Goal: Task Accomplishment & Management: Manage account settings

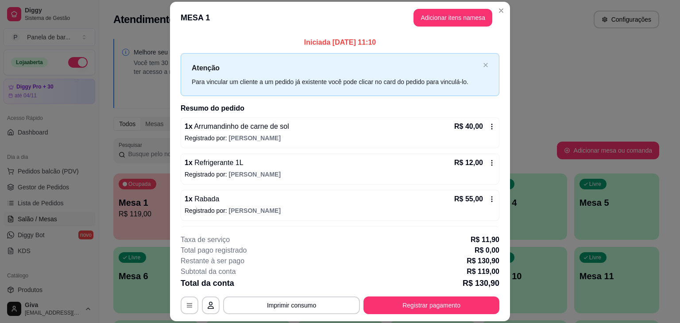
click at [488, 125] on icon at bounding box center [491, 126] width 7 height 7
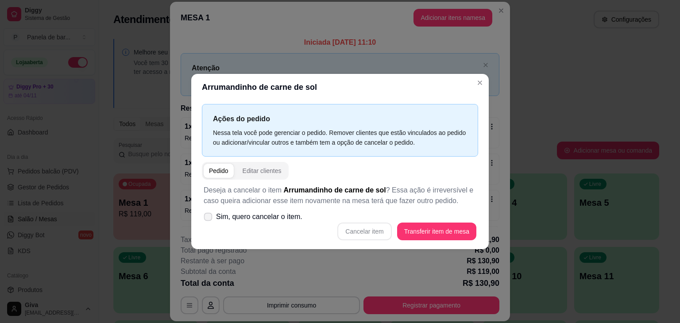
click at [269, 215] on span "Sim, quero cancelar o item." at bounding box center [259, 217] width 86 height 11
click at [209, 219] on input "Sim, quero cancelar o item." at bounding box center [206, 222] width 6 height 6
checkbox input "true"
click at [376, 232] on button "Cancelar item" at bounding box center [364, 231] width 53 height 17
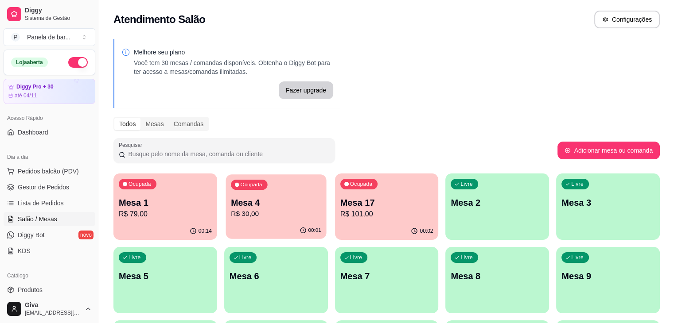
click at [264, 218] on p "R$ 30,00" at bounding box center [276, 214] width 90 height 10
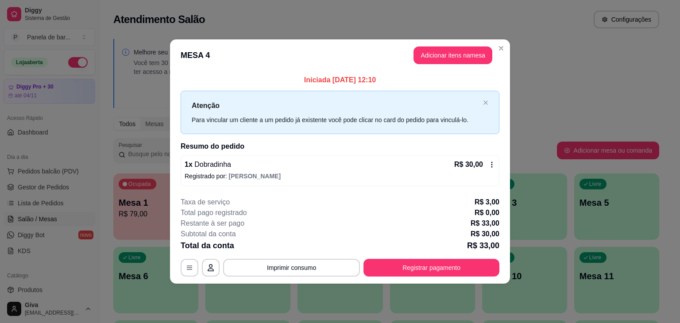
click at [491, 172] on p "Registrado por: [PERSON_NAME]" at bounding box center [340, 176] width 311 height 9
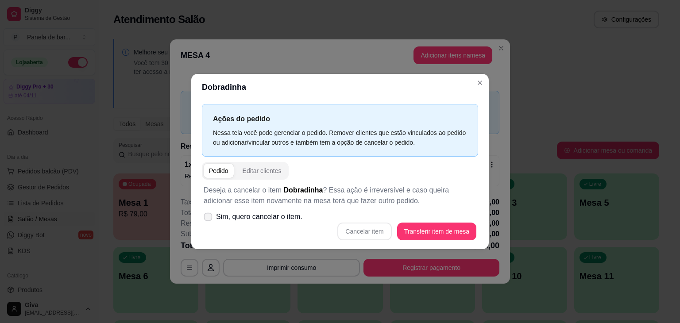
click at [260, 215] on span "Sim, quero cancelar o item." at bounding box center [259, 217] width 86 height 11
click at [209, 219] on input "Sim, quero cancelar o item." at bounding box center [206, 222] width 6 height 6
checkbox input "true"
click at [378, 228] on button "Cancelar item" at bounding box center [364, 231] width 53 height 17
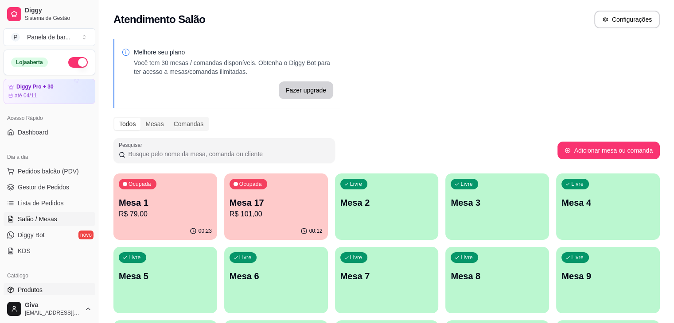
click at [43, 290] on link "Produtos" at bounding box center [50, 290] width 92 height 14
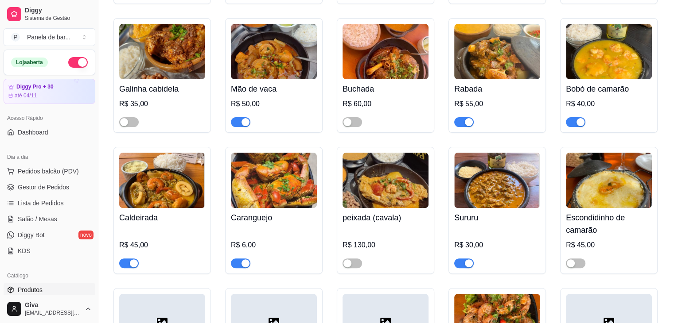
scroll to position [230, 0]
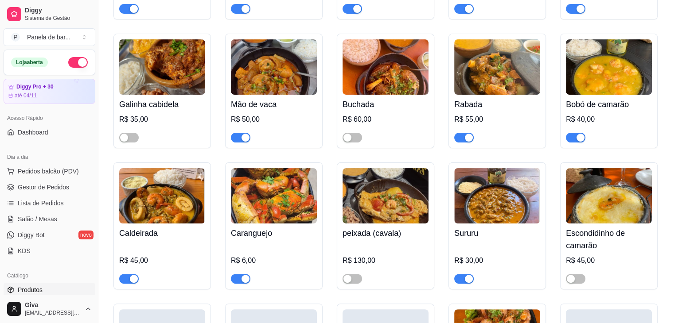
click at [243, 278] on div "button" at bounding box center [245, 279] width 8 height 8
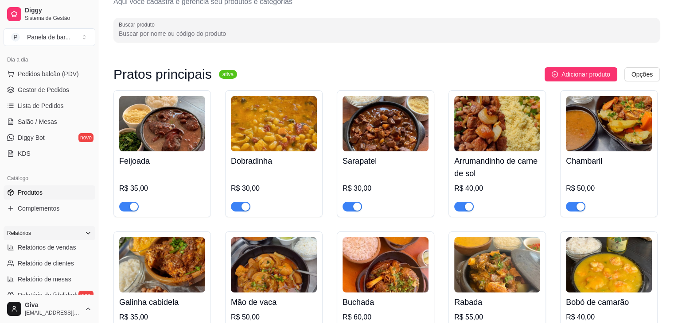
scroll to position [128, 0]
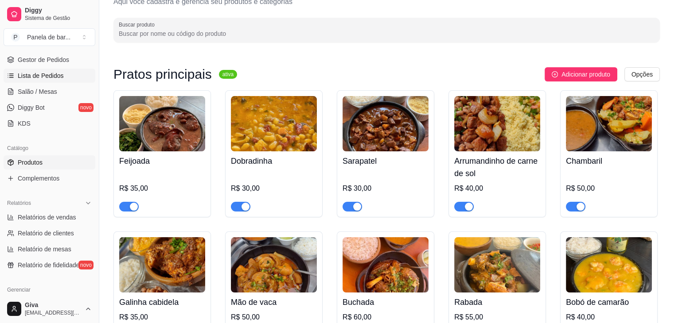
click at [69, 71] on link "Lista de Pedidos" at bounding box center [50, 76] width 92 height 14
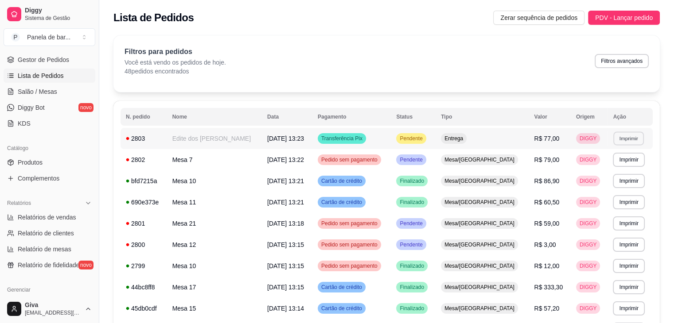
click at [634, 136] on button "Imprimir" at bounding box center [628, 139] width 31 height 14
click at [587, 170] on button "IMPRESSORA" at bounding box center [609, 170] width 62 height 14
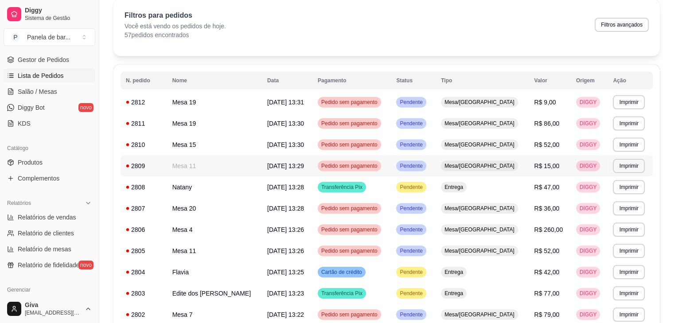
scroll to position [38, 0]
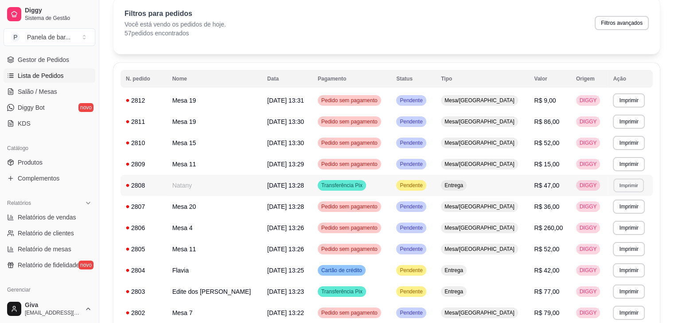
click at [633, 183] on button "Imprimir" at bounding box center [628, 185] width 31 height 14
click at [581, 216] on button "IMPRESSORA" at bounding box center [609, 216] width 62 height 14
click at [625, 275] on button "Imprimir" at bounding box center [628, 270] width 31 height 14
click at [613, 297] on button "IMPRESSORA" at bounding box center [609, 301] width 64 height 14
click at [551, 292] on td "R$ 77,00" at bounding box center [549, 291] width 42 height 21
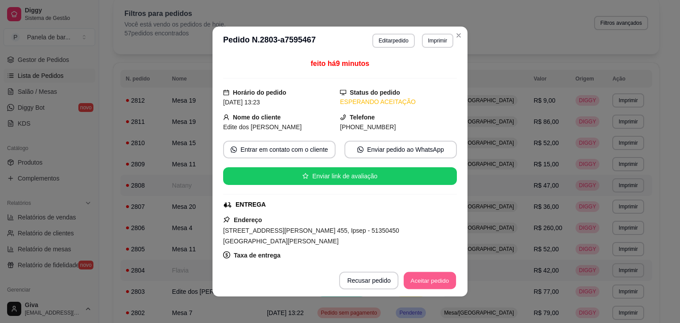
click at [427, 281] on button "Aceitar pedido" at bounding box center [430, 280] width 52 height 17
click at [427, 281] on button "Mover para preparo" at bounding box center [422, 280] width 66 height 17
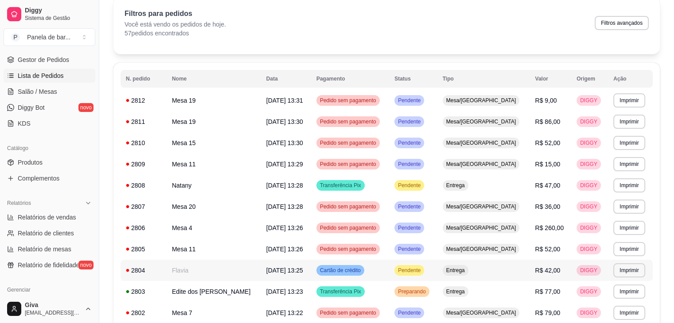
click at [485, 277] on td "Entrega" at bounding box center [483, 270] width 93 height 21
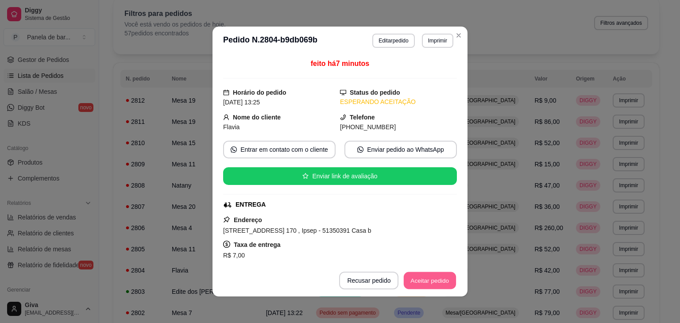
click at [437, 280] on button "Aceitar pedido" at bounding box center [430, 280] width 52 height 17
click at [437, 280] on button "Mover para preparo" at bounding box center [422, 280] width 66 height 17
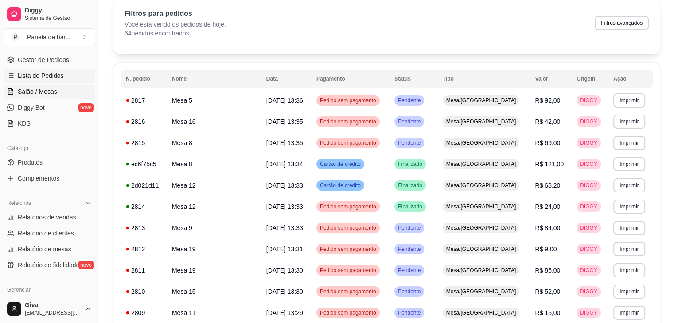
click at [32, 95] on span "Salão / Mesas" at bounding box center [37, 91] width 39 height 9
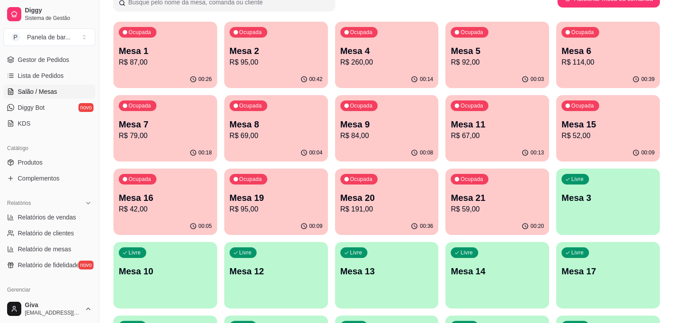
scroll to position [152, 0]
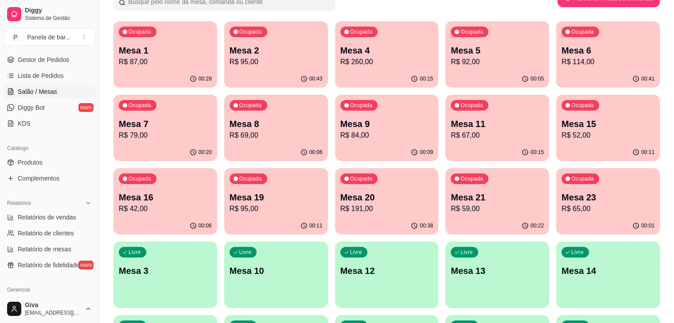
click at [54, 170] on ul "Produtos Complementos" at bounding box center [50, 170] width 92 height 30
click at [54, 164] on link "Produtos" at bounding box center [50, 162] width 92 height 14
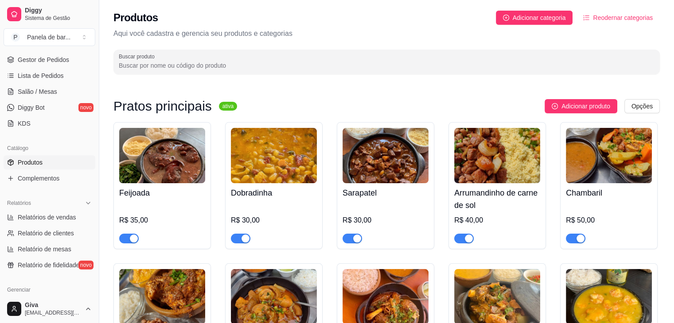
click at [171, 70] on input "Buscar produto" at bounding box center [386, 65] width 535 height 9
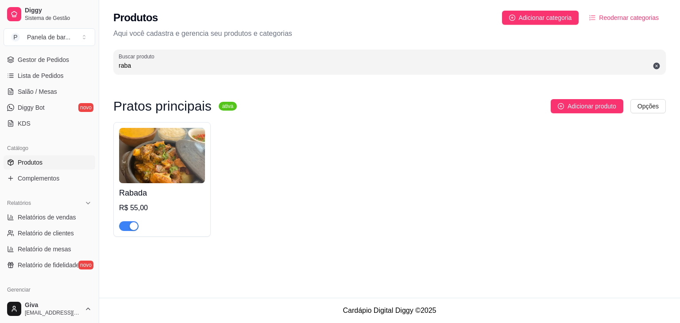
click at [132, 228] on div "button" at bounding box center [134, 226] width 8 height 8
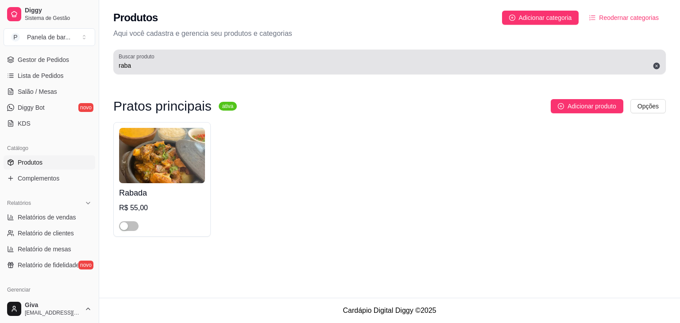
click at [349, 50] on div "Buscar produto raba" at bounding box center [389, 62] width 553 height 25
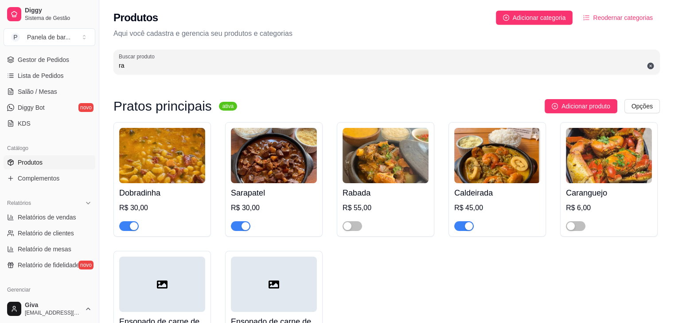
type input "r"
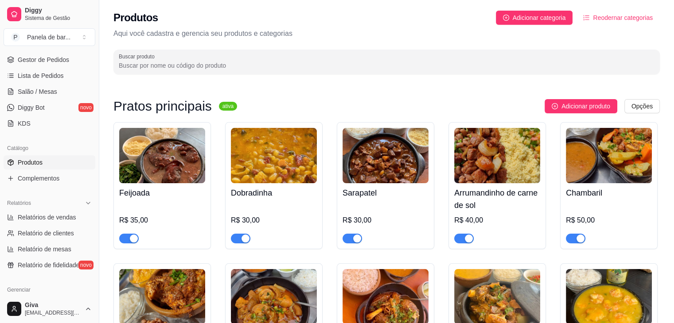
click at [295, 151] on img at bounding box center [274, 155] width 86 height 55
click at [42, 93] on span "Salão / Mesas" at bounding box center [37, 91] width 39 height 9
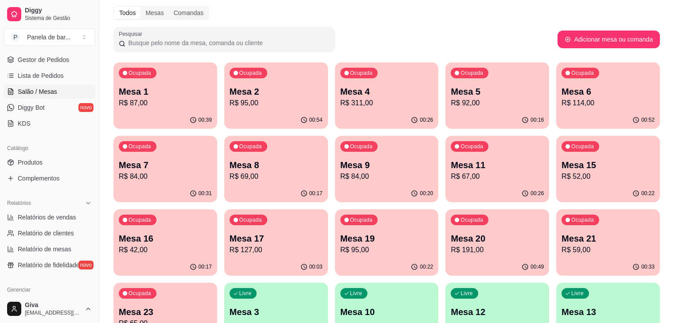
scroll to position [112, 0]
click at [562, 246] on p "R$ 59,00" at bounding box center [607, 249] width 90 height 10
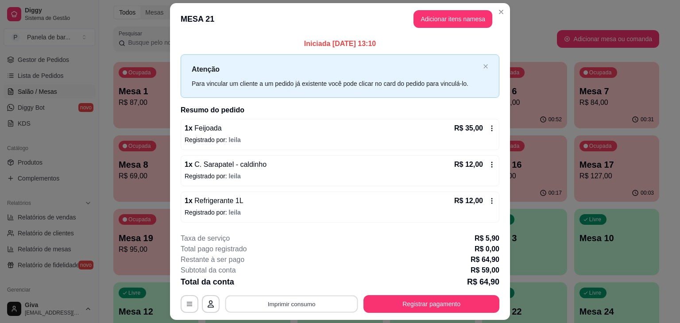
click at [305, 298] on button "Imprimir consumo" at bounding box center [291, 303] width 133 height 17
click at [298, 283] on button "IMPRESSORA" at bounding box center [291, 283] width 62 height 14
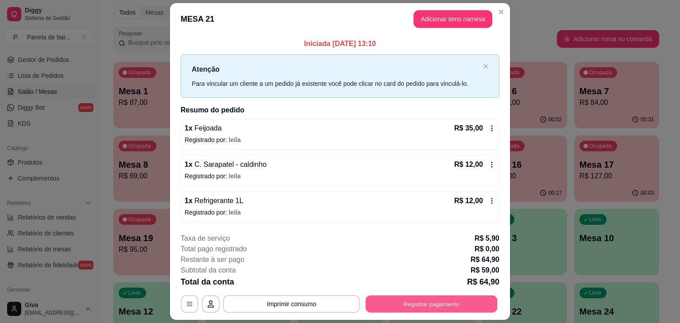
click at [399, 298] on button "Registrar pagamento" at bounding box center [432, 303] width 132 height 17
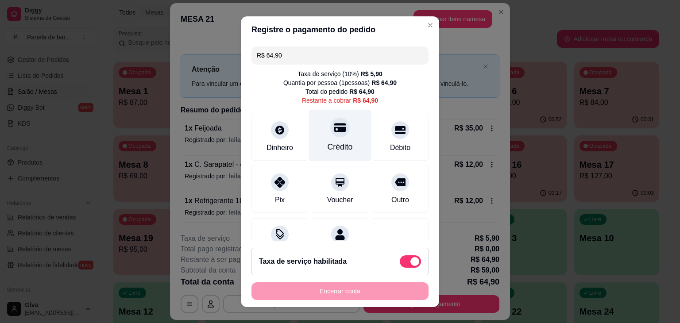
click at [327, 137] on div "Crédito" at bounding box center [340, 135] width 62 height 52
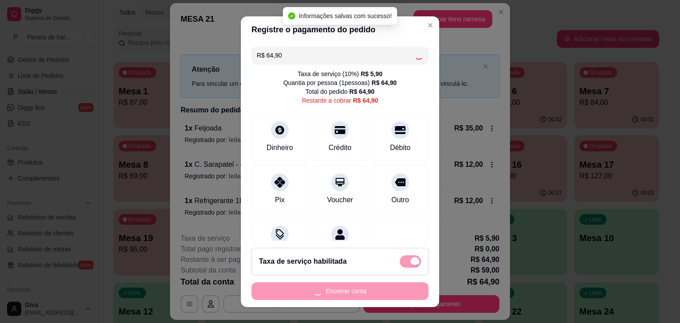
type input "R$ 0,00"
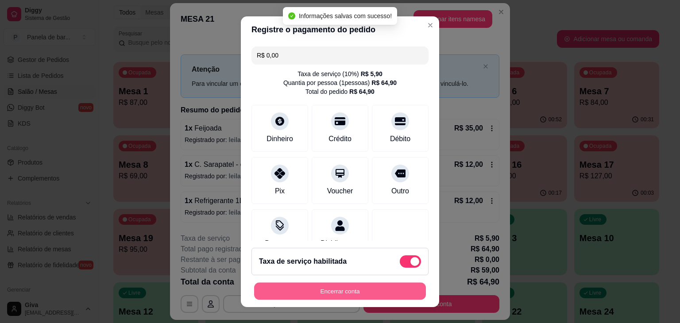
click at [355, 293] on button "Encerrar conta" at bounding box center [340, 291] width 172 height 17
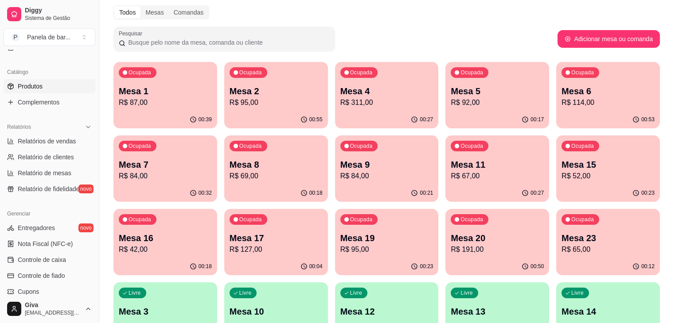
scroll to position [61, 0]
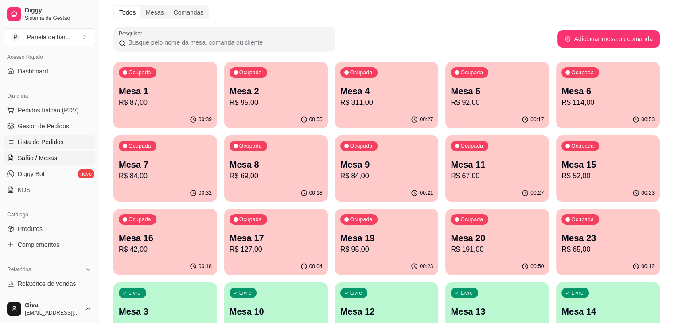
click at [62, 147] on link "Lista de Pedidos" at bounding box center [50, 142] width 92 height 14
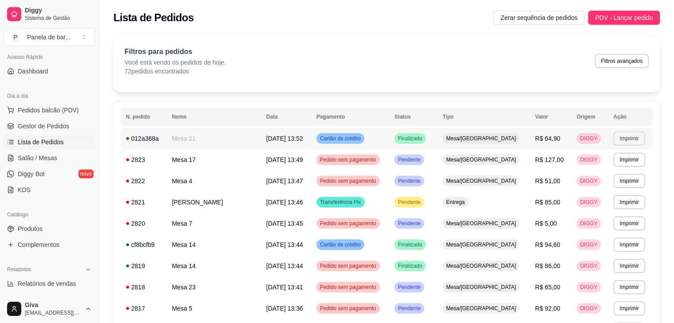
click at [623, 139] on button "Imprimir" at bounding box center [628, 139] width 31 height 14
click at [618, 165] on button "IMPRESSORA" at bounding box center [609, 170] width 62 height 14
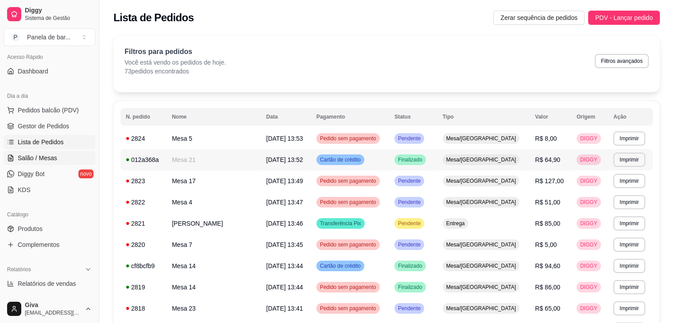
click at [51, 155] on span "Salão / Mesas" at bounding box center [37, 158] width 39 height 9
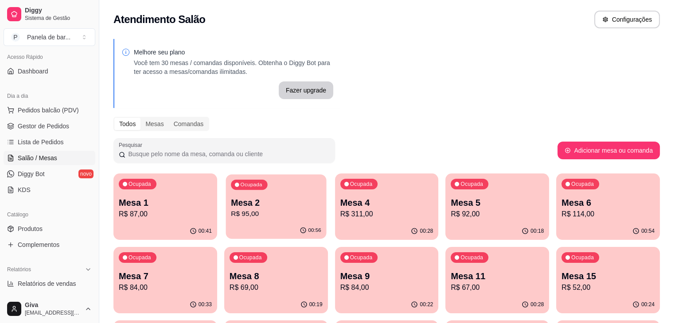
click at [267, 204] on p "Mesa 2" at bounding box center [276, 203] width 90 height 12
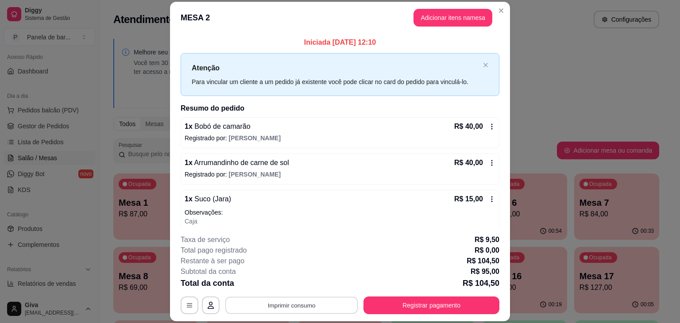
click at [319, 303] on button "Imprimir consumo" at bounding box center [291, 305] width 133 height 17
click at [301, 279] on button "IMPRESSORA" at bounding box center [291, 285] width 62 height 14
click at [299, 301] on button "Imprimir consumo" at bounding box center [291, 305] width 133 height 17
click at [287, 283] on button "IMPRESSORA" at bounding box center [291, 285] width 62 height 14
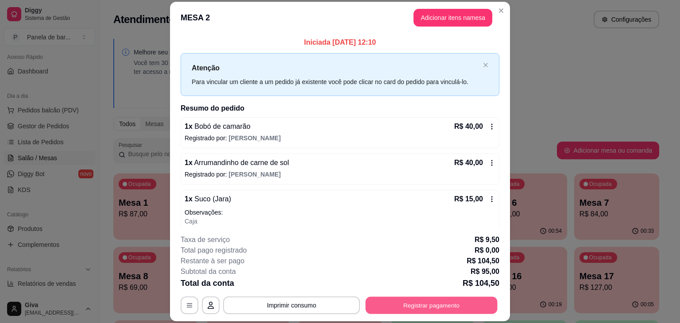
click at [406, 303] on button "Registrar pagamento" at bounding box center [432, 305] width 132 height 17
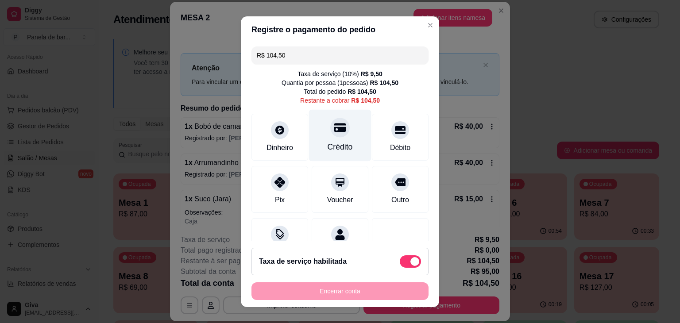
click at [348, 132] on div "Crédito" at bounding box center [340, 135] width 62 height 52
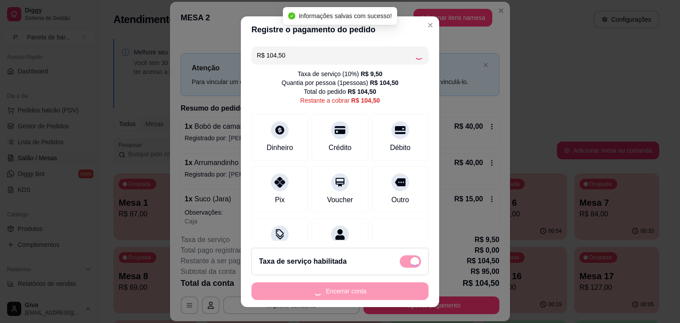
type input "R$ 0,00"
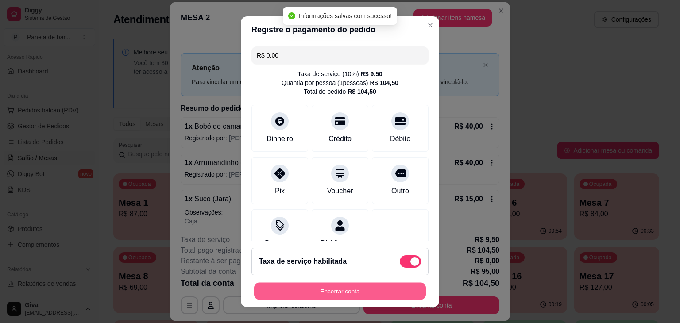
click at [355, 293] on button "Encerrar conta" at bounding box center [340, 291] width 172 height 17
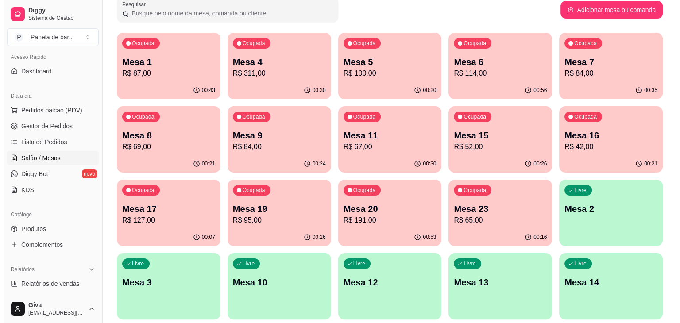
scroll to position [140, 0]
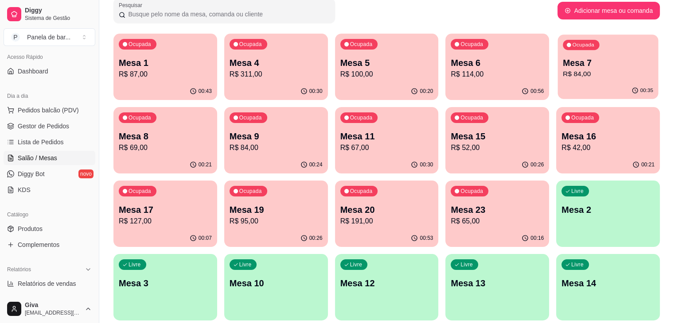
click at [557, 54] on div "Ocupada Mesa 7 R$ 84,00" at bounding box center [607, 59] width 101 height 48
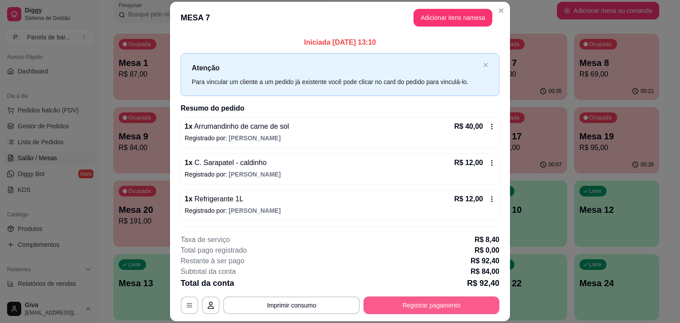
click at [403, 299] on button "Registrar pagamento" at bounding box center [432, 306] width 136 height 18
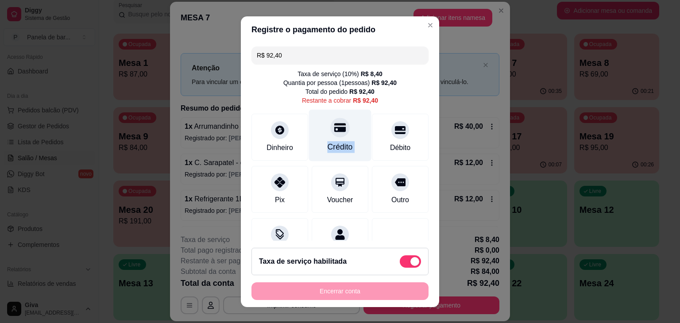
drag, startPoint x: 360, startPoint y: 126, endPoint x: 337, endPoint y: 129, distance: 23.2
click at [337, 129] on div "Dinheiro Crédito Débito" at bounding box center [340, 137] width 177 height 47
click at [337, 129] on div at bounding box center [339, 127] width 19 height 19
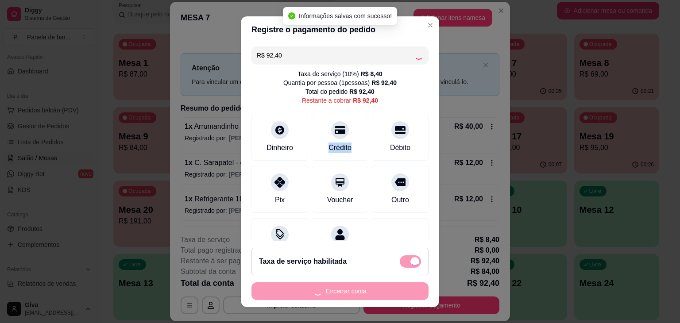
type input "R$ 0,00"
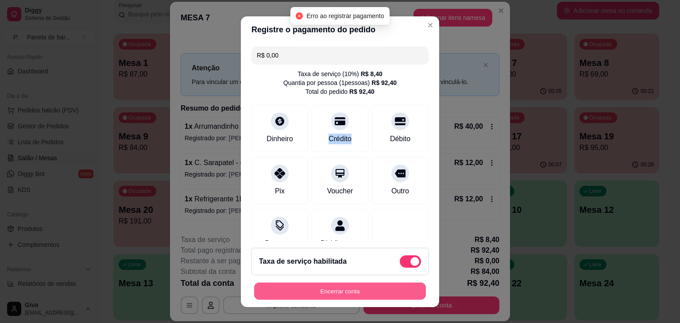
click at [353, 294] on button "Encerrar conta" at bounding box center [340, 291] width 172 height 17
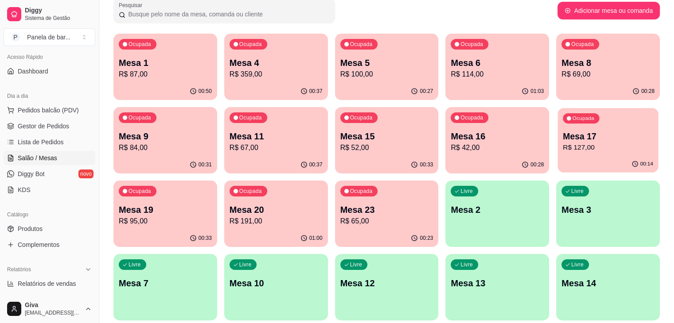
click at [562, 140] on p "Mesa 17" at bounding box center [607, 137] width 90 height 12
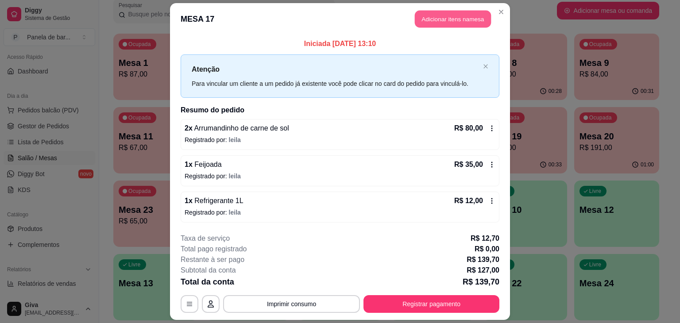
click at [454, 19] on button "Adicionar itens na mesa" at bounding box center [453, 19] width 76 height 17
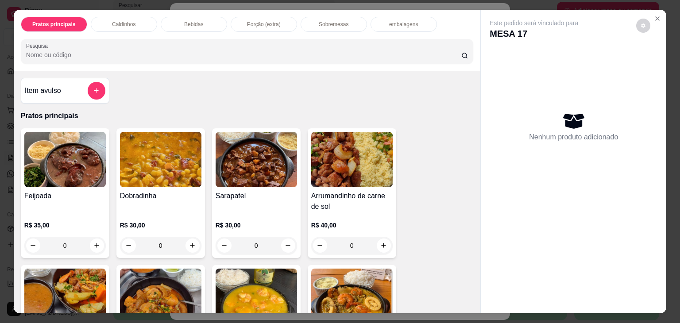
click at [218, 20] on div "Bebidas" at bounding box center [194, 24] width 66 height 15
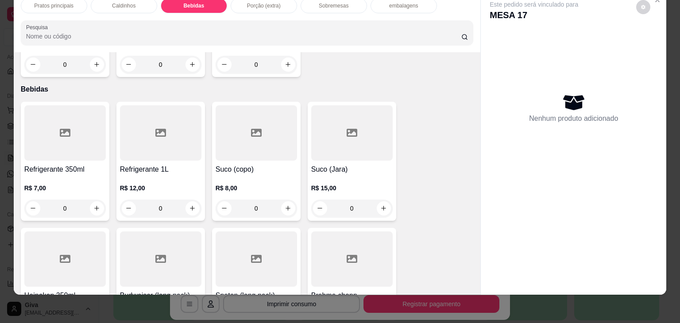
click at [79, 200] on input "0" at bounding box center [65, 209] width 50 height 18
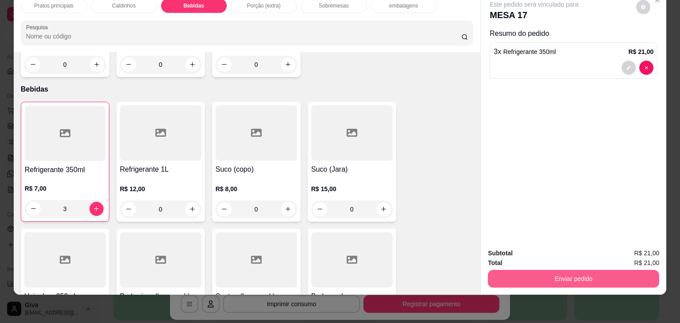
type input "3"
click at [547, 271] on button "Enviar pedido" at bounding box center [574, 279] width 166 height 17
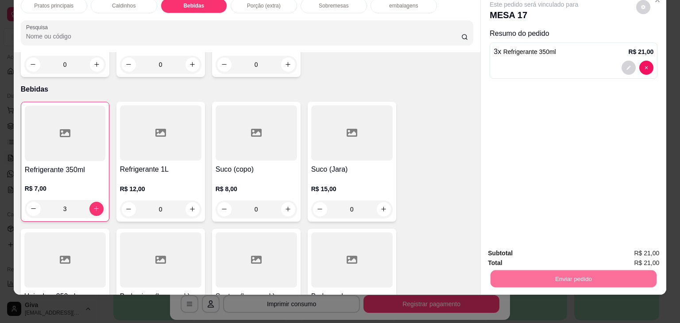
click at [581, 250] on button "Registrar cliente" at bounding box center [577, 250] width 57 height 16
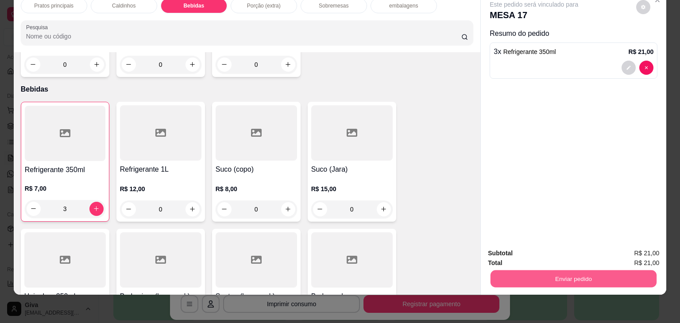
click at [555, 274] on button "Enviar pedido" at bounding box center [574, 279] width 166 height 17
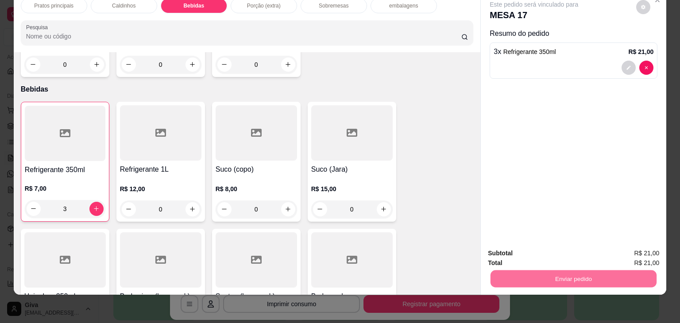
click at [631, 248] on button "Enviar pedido" at bounding box center [636, 250] width 49 height 16
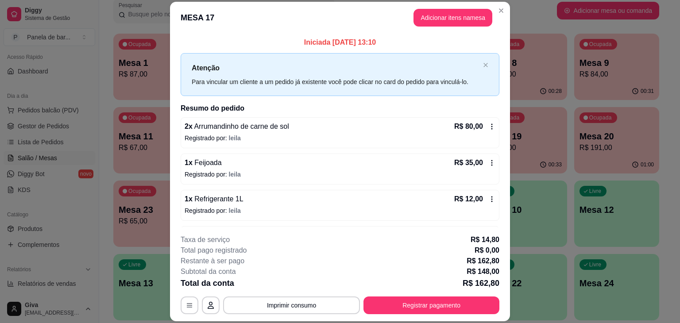
click at [477, 194] on div "R$ 12,00" at bounding box center [474, 199] width 41 height 11
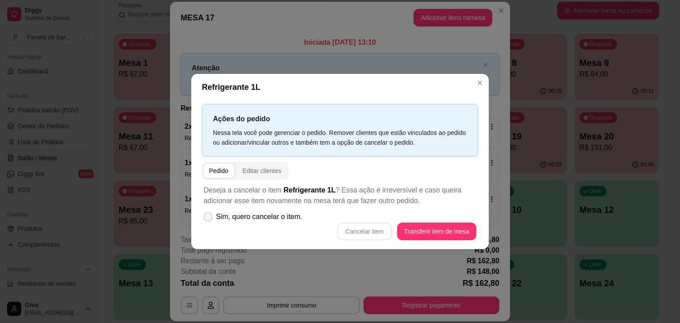
click at [256, 214] on span "Sim, quero cancelar o item." at bounding box center [259, 217] width 86 height 11
click at [209, 219] on input "Sim, quero cancelar o item." at bounding box center [206, 222] width 6 height 6
checkbox input "true"
click at [379, 230] on button "Cancelar item" at bounding box center [364, 231] width 53 height 17
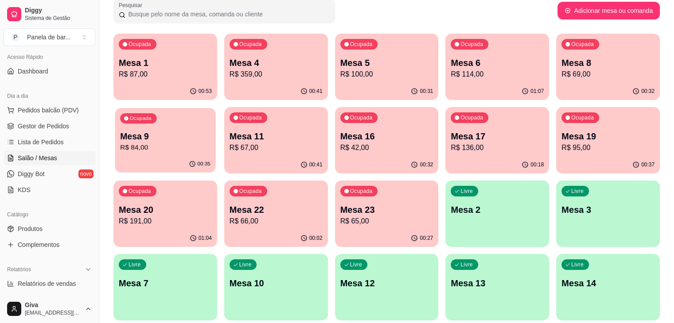
click at [216, 156] on div "00:35" at bounding box center [165, 164] width 101 height 17
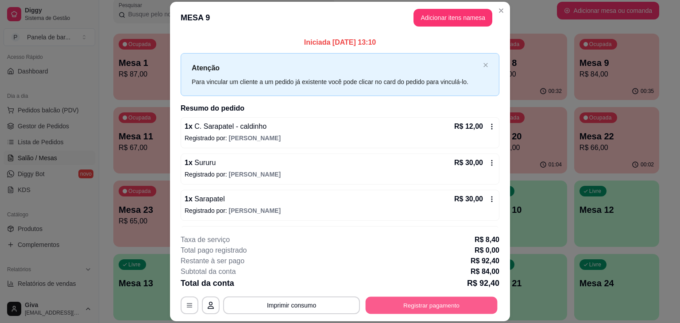
click at [406, 300] on button "Registrar pagamento" at bounding box center [432, 305] width 132 height 17
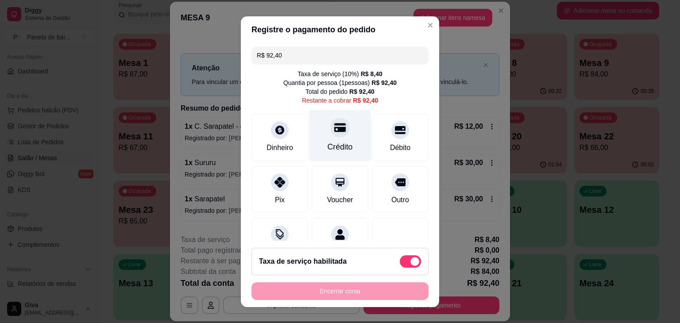
click at [338, 140] on div "Crédito" at bounding box center [340, 135] width 62 height 52
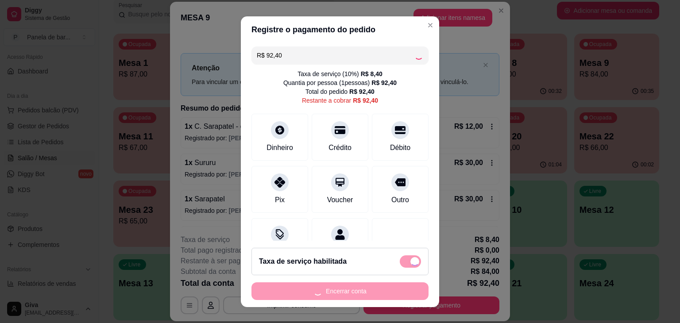
click at [426, 31] on header "Registre o pagamento do pedido" at bounding box center [340, 29] width 198 height 27
click at [425, 31] on header "Registre o pagamento do pedido" at bounding box center [340, 29] width 198 height 27
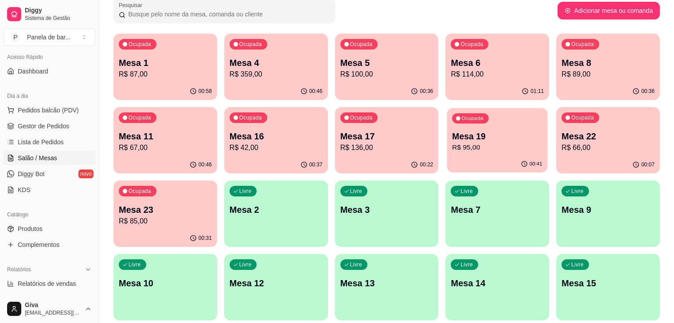
click at [452, 138] on p "Mesa 19" at bounding box center [497, 137] width 90 height 12
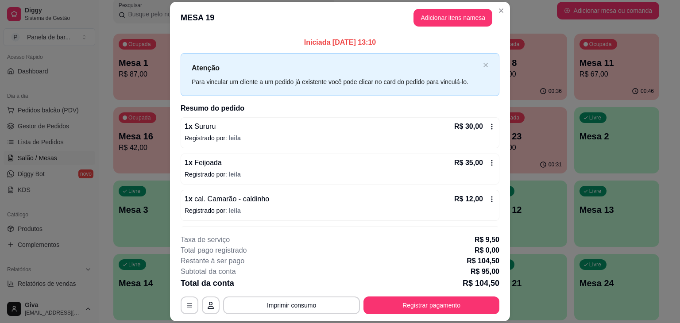
scroll to position [68, 0]
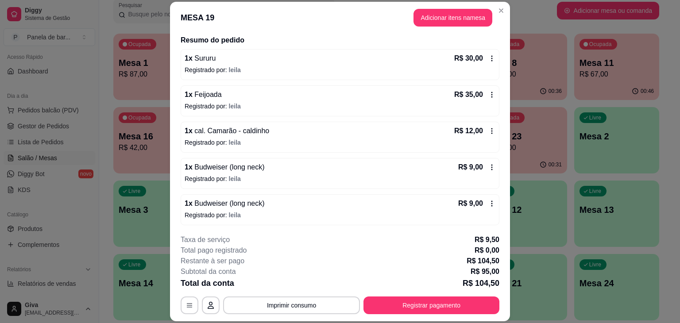
click at [488, 128] on icon at bounding box center [491, 131] width 7 height 7
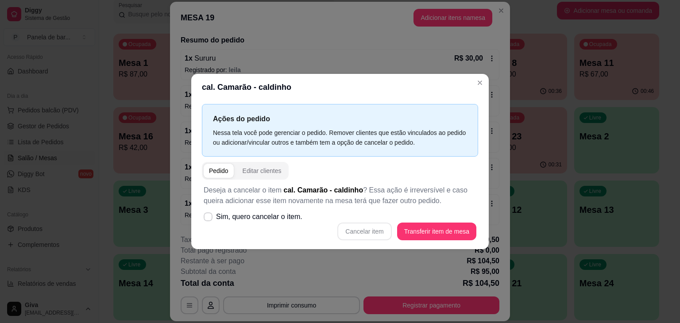
drag, startPoint x: 252, startPoint y: 226, endPoint x: 252, endPoint y: 217, distance: 9.3
click at [252, 217] on div "Deseja a cancelar o item cal. Camarão - caldinho ? Essa ação é irreversível e c…" at bounding box center [340, 213] width 276 height 66
click at [252, 217] on span "Sim, quero cancelar o item." at bounding box center [259, 217] width 86 height 11
click at [209, 219] on input "Sim, quero cancelar o item." at bounding box center [206, 222] width 6 height 6
checkbox input "true"
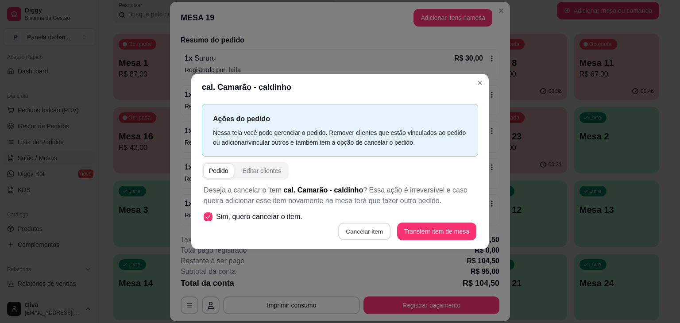
click at [378, 228] on button "Cancelar item" at bounding box center [364, 231] width 53 height 17
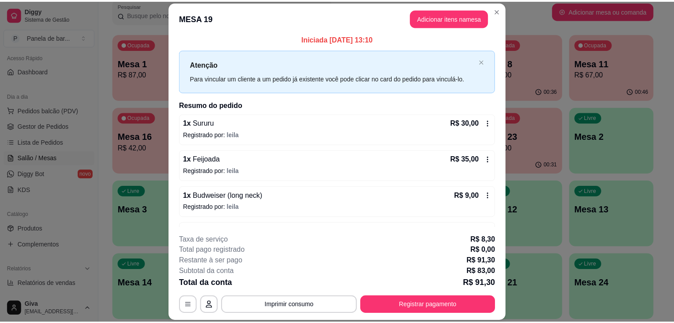
scroll to position [0, 0]
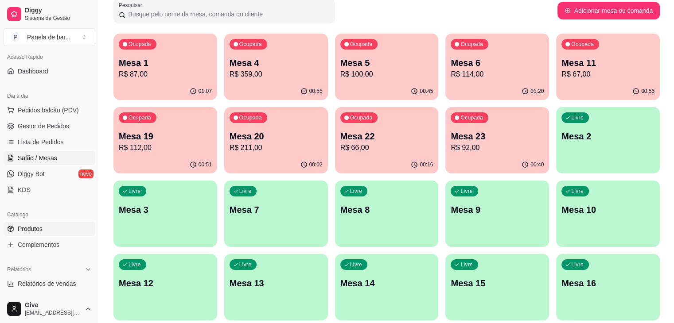
click at [46, 228] on link "Produtos" at bounding box center [50, 229] width 92 height 14
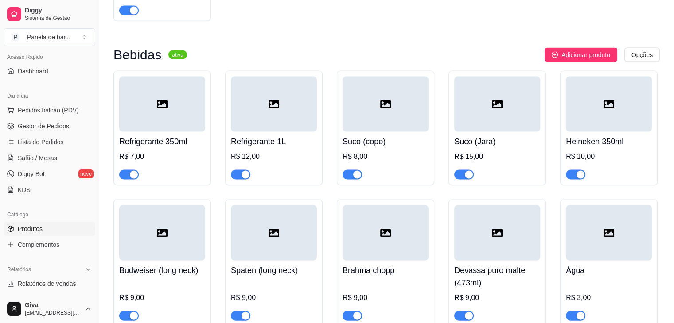
scroll to position [1845, 0]
